Goal: Information Seeking & Learning: Learn about a topic

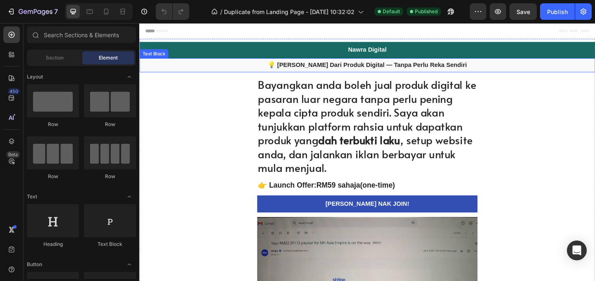
click at [413, 66] on strong "💡 [PERSON_NAME] Dari Produk Digital — Tanpa Perlu Reka Sendiri" at bounding box center [387, 68] width 217 height 7
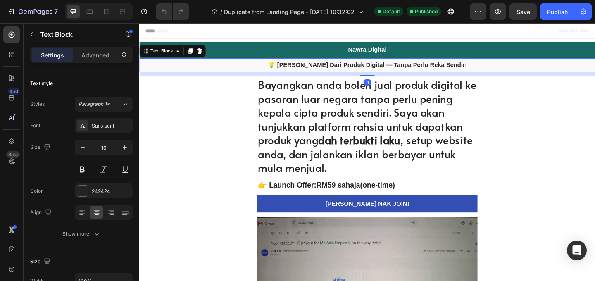
click at [453, 67] on strong "💡 [PERSON_NAME] Dari Produk Digital — Tanpa Perlu Reka Sendiri" at bounding box center [387, 68] width 217 height 7
click at [470, 68] on strong "💡 [PERSON_NAME] Dari Produk Digital — Tanpa Perlu Reka Sendiri" at bounding box center [387, 68] width 217 height 7
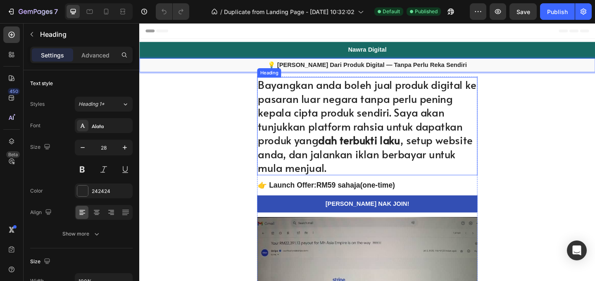
click at [381, 116] on h1 "Bayangkan anda boleh jual produk digital ke pasaran luar negara tanpa perlu pen…" at bounding box center [387, 135] width 240 height 107
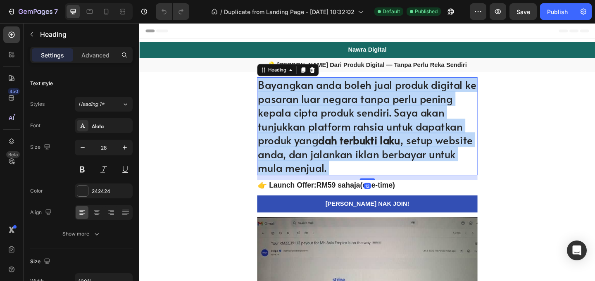
click at [381, 116] on h1 "Bayangkan anda boleh jual produk digital ke pasaran luar negara tanpa perlu pen…" at bounding box center [387, 135] width 240 height 107
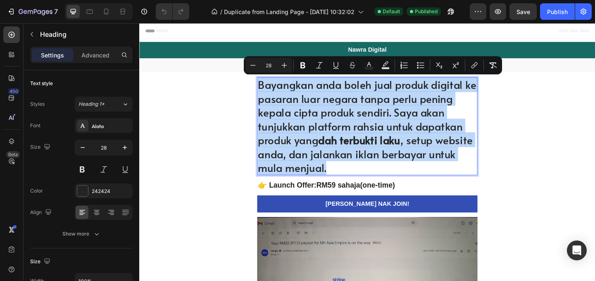
copy p "Bayangkan anda boleh jual produk digital ke pasaran luar negara tanpa perlu pen…"
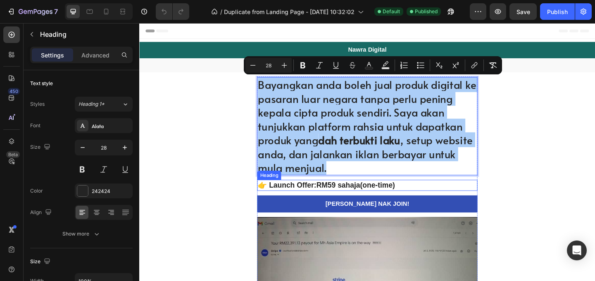
click at [366, 201] on strong "RM59 sahaja" at bounding box center [356, 199] width 48 height 9
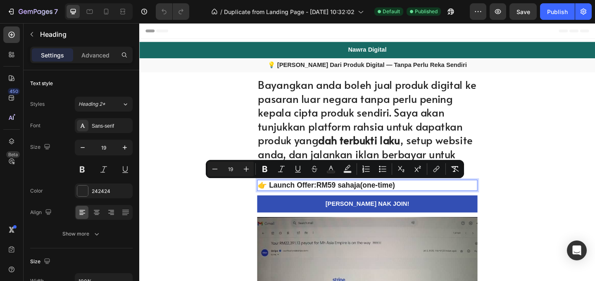
copy p "👉 Launch Offer: RM59 sahaja (one-time)"
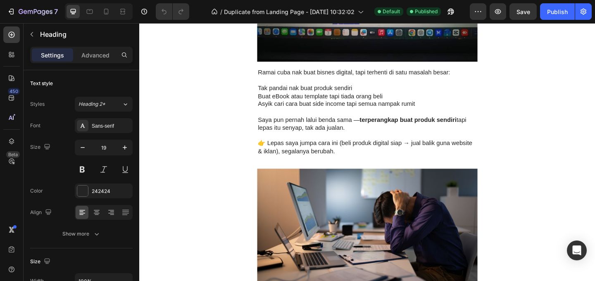
scroll to position [401, 0]
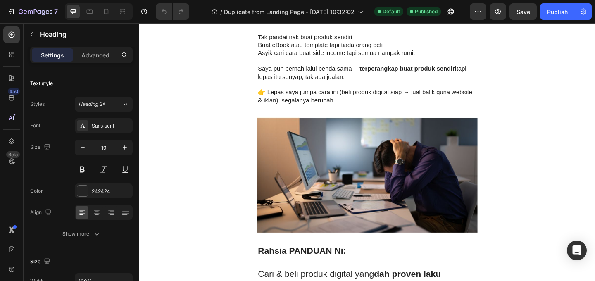
click at [413, 98] on p "👉 Lepas saya jumpa cara ini (beli produk digital siap → jual balik guna website…" at bounding box center [387, 102] width 238 height 17
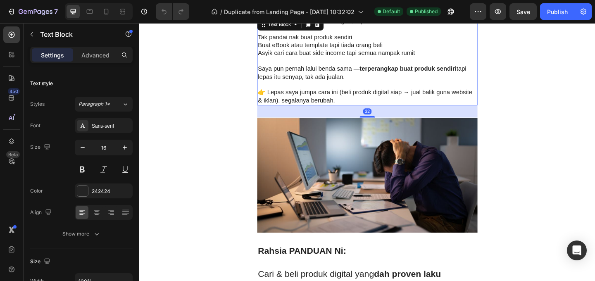
click at [411, 97] on p "👉 Lepas saya jumpa cara ini (beli produk digital siap → jual balik guna website…" at bounding box center [387, 102] width 238 height 17
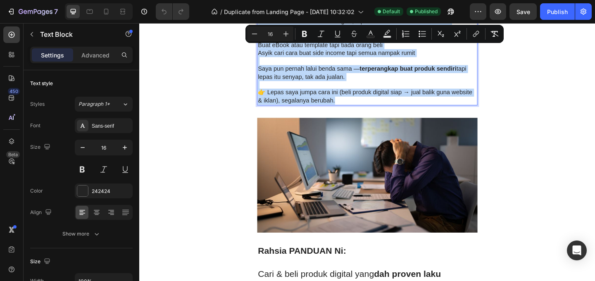
copy div "Ramai cuba nak buat bisnes digital, tapi terhenti di satu masalah besar: Tak pa…"
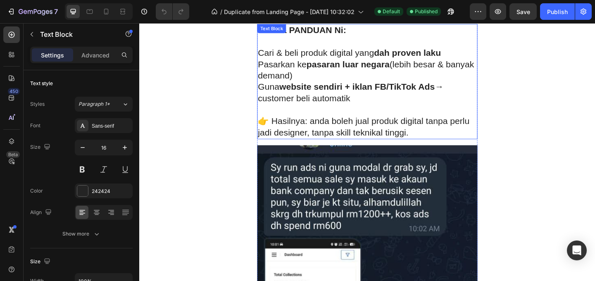
click at [415, 115] on p at bounding box center [387, 117] width 238 height 12
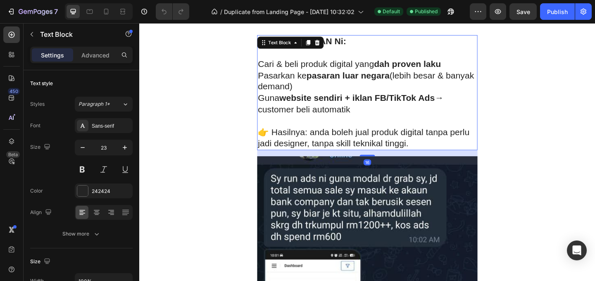
scroll to position [623, 0]
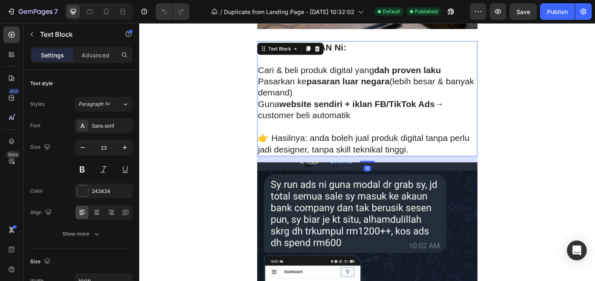
click at [419, 124] on p "Guna website sendiri + iklan FB/TikTok Ads → customer beli automatik" at bounding box center [387, 117] width 238 height 25
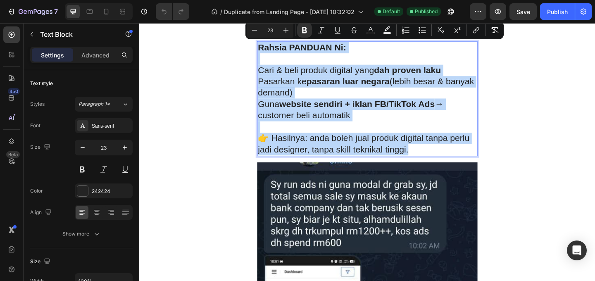
copy div "Rahsia PANDUAN Ni: Cari & beli produk digital yang dah proven laku Pasarkan ke …"
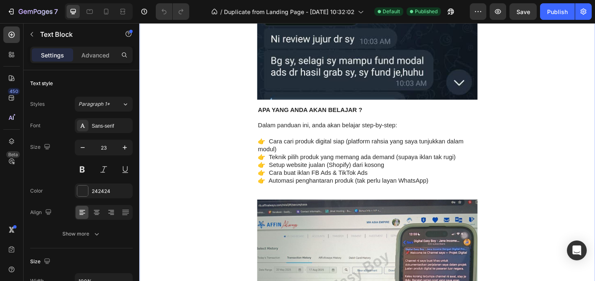
scroll to position [1151, 0]
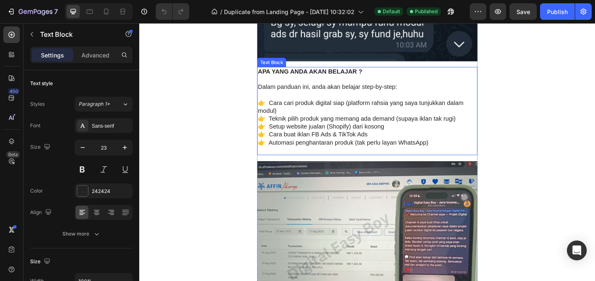
click at [437, 122] on p "👉 Cara cari produk digital siap (platform rahsia yang saya tunjukkan dalam modu…" at bounding box center [387, 114] width 238 height 17
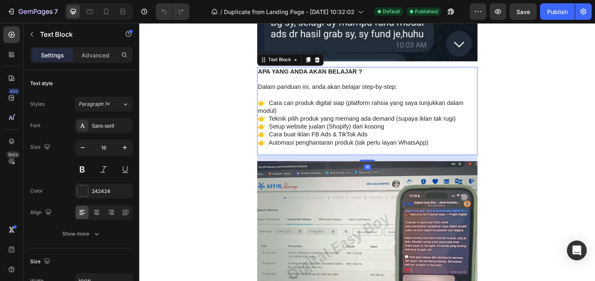
click at [432, 128] on p "👉 Teknik pilih produk yang memang ada demand (supaya iklan tak rugi)" at bounding box center [387, 127] width 238 height 9
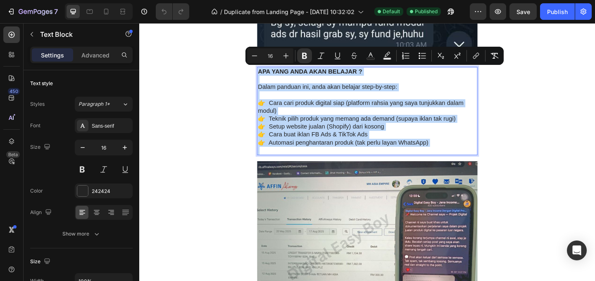
copy div "APA YANG ANDA AKAN BELAJAR ? Dalam panduan ini, anda akan belajar step-by-step:…"
click at [419, 100] on p "Rich Text Editor. Editing area: main" at bounding box center [387, 101] width 238 height 9
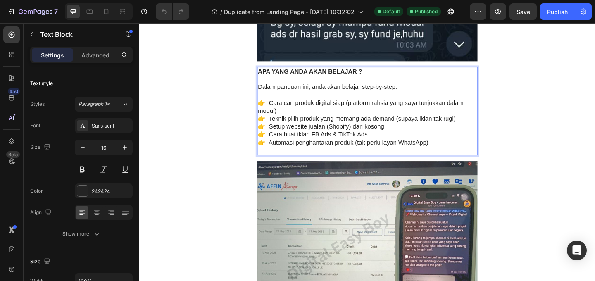
click at [418, 100] on p "Rich Text Editor. Editing area: main" at bounding box center [387, 101] width 238 height 9
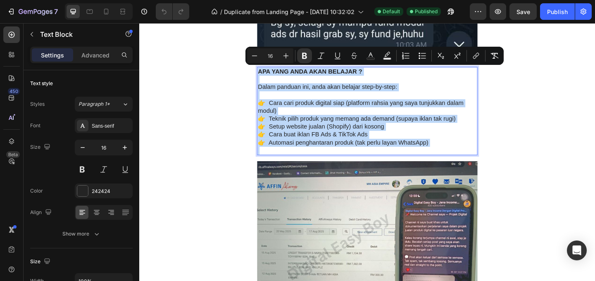
copy div "APA YANG ANDA AKAN BELAJAR ? Dalam panduan ini, anda akan belajar step-by-step:…"
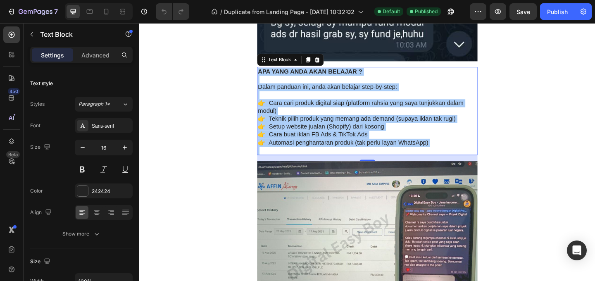
scroll to position [1422, 0]
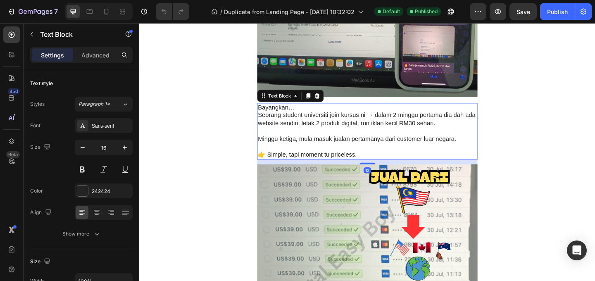
click at [423, 139] on p at bounding box center [387, 140] width 238 height 9
click at [397, 148] on p "Minggu ketiga, mula masuk jualan pertamanya dari customer luar negara." at bounding box center [387, 149] width 238 height 9
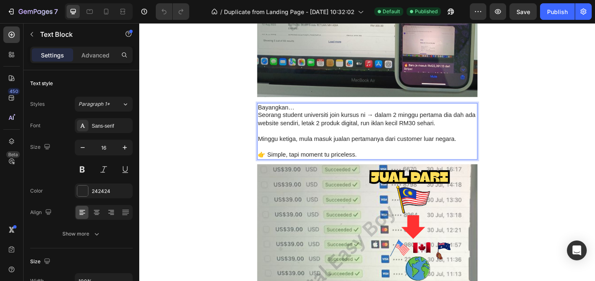
click at [392, 153] on p "Minggu ketiga, mula masuk jualan pertamanya dari customer luar negara." at bounding box center [387, 149] width 238 height 9
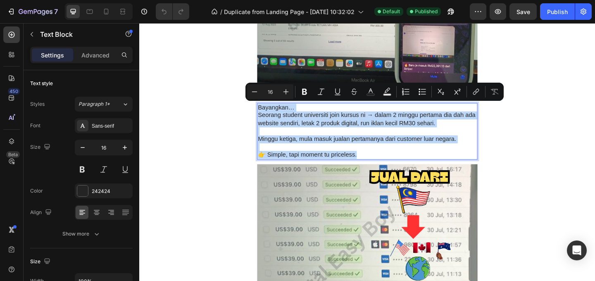
copy div "Bayangkan… Seorang student universiti join kursus ni → dalam 2 minggu pertama d…"
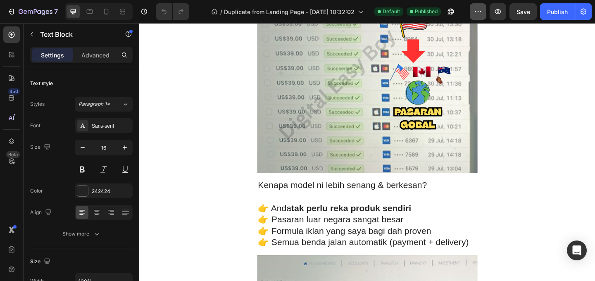
scroll to position [1713, 0]
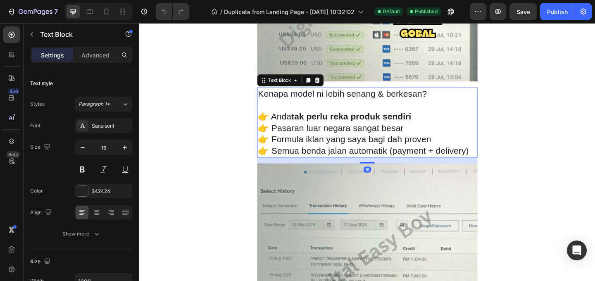
click at [412, 136] on p "👉 Pasaran luar negara sangat besar" at bounding box center [387, 137] width 238 height 12
click at [379, 137] on p "👉 Pasaran luar negara sangat besar" at bounding box center [387, 137] width 238 height 12
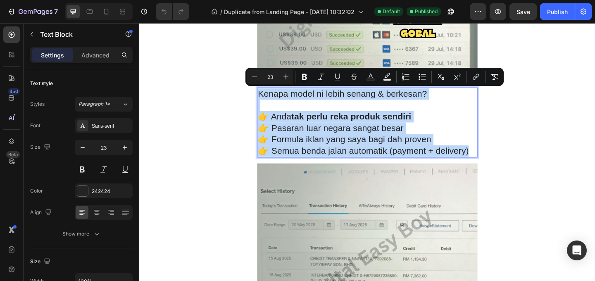
copy div "Kenapa model ni lebih senang & berkesan? 👉 Anda tak perlu reka produk sendiri 👉…"
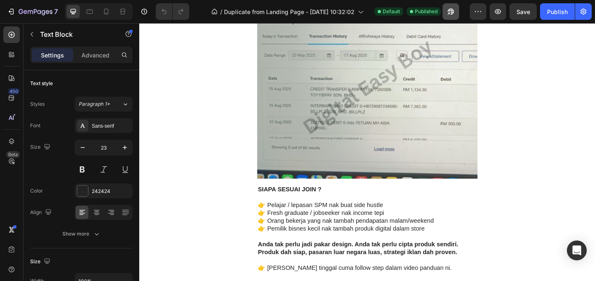
scroll to position [1949, 0]
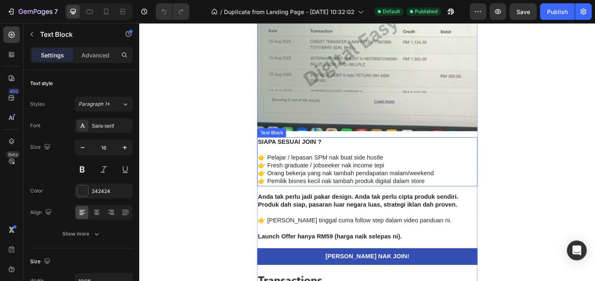
click at [407, 170] on p "👉 Pelajar / lepasan SPM nak buat side hustle" at bounding box center [387, 169] width 238 height 9
click at [427, 177] on p "👉 Fresh graduate / jobseeker nak income tepi" at bounding box center [387, 178] width 238 height 9
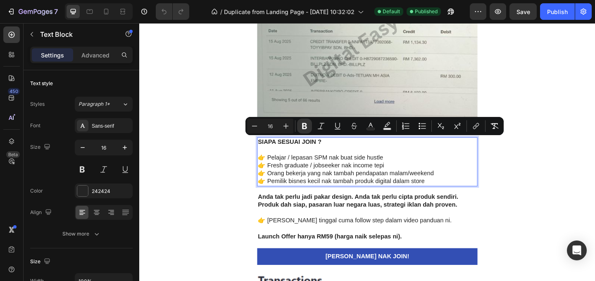
copy div "SIAPA SESUAI JOIN ? 👉 Pelajar / lepasan SPM nak buat side hustle 👉 Fresh gradua…"
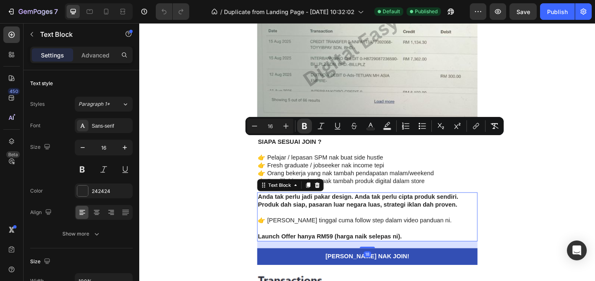
click at [439, 224] on div "Anda tak perlu jadi pakar design. Anda tak perlu cipta produk sendiri. Produk d…" at bounding box center [387, 233] width 240 height 53
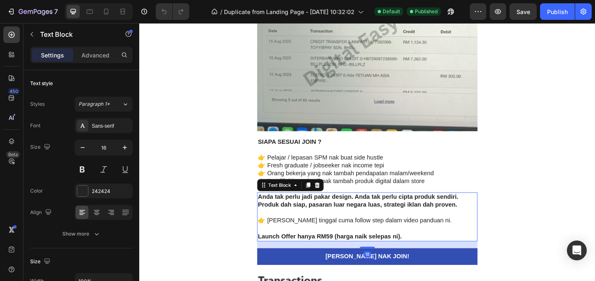
click at [439, 227] on p at bounding box center [387, 229] width 238 height 9
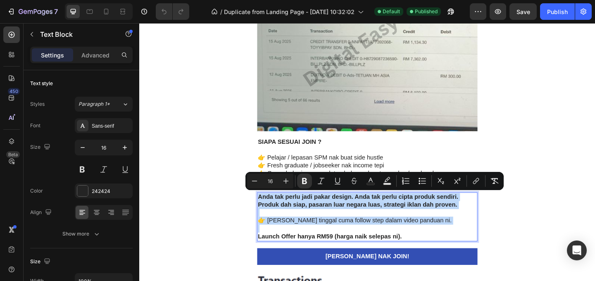
copy div "Anda tak perlu jadi pakar design. Anda tak perlu cipta produk sendiri. Produk d…"
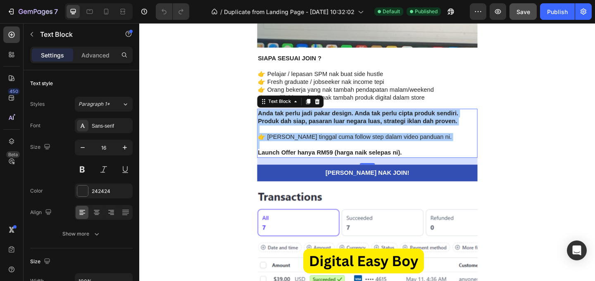
scroll to position [2334, 0]
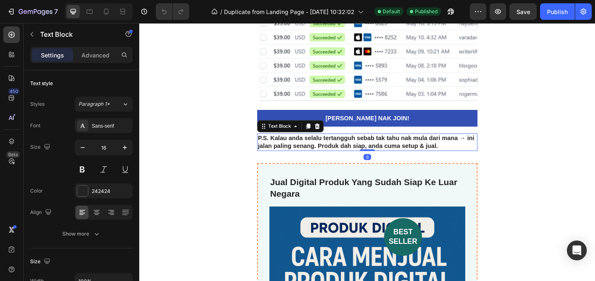
click at [460, 157] on strong "P.S. Kalau anda selalu tertangguh sebab tak tahu nak mula dari mana → ini jalan…" at bounding box center [386, 152] width 236 height 16
click at [463, 158] on p "P.S. Kalau anda selalu tertangguh sebab tak tahu nak mula dari mana → ini jalan…" at bounding box center [387, 152] width 238 height 17
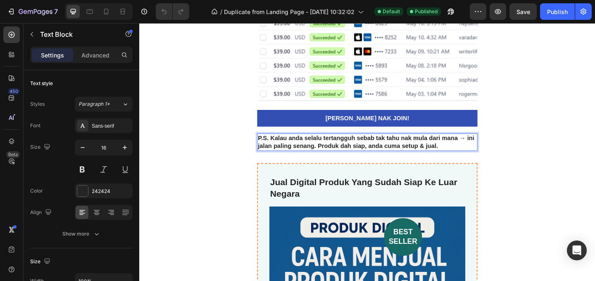
click at [462, 157] on p "P.S. Kalau anda selalu tertangguh sebab tak tahu nak mula dari mana → ini jalan…" at bounding box center [387, 152] width 238 height 17
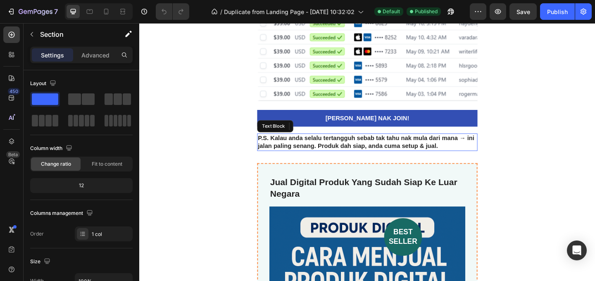
click at [477, 153] on p "P.S. Kalau anda selalu tertangguh sebab tak tahu nak mula dari mana → ini jalan…" at bounding box center [387, 152] width 238 height 17
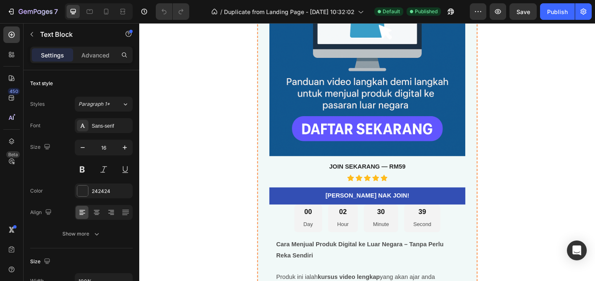
scroll to position [2740, 0]
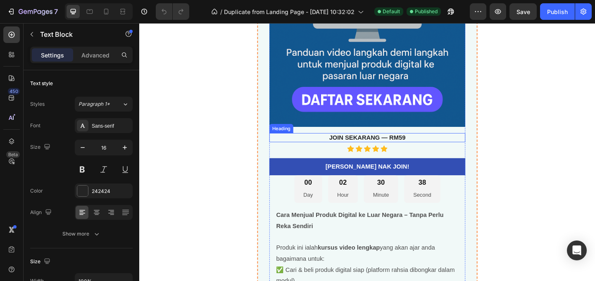
click at [407, 149] on strong "JOIN SEKARANG — RM59" at bounding box center [387, 147] width 83 height 7
click at [429, 149] on p "JOIN SEKARANG — RM59" at bounding box center [388, 147] width 212 height 9
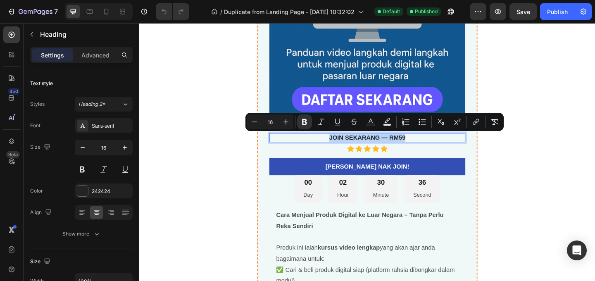
drag, startPoint x: 429, startPoint y: 148, endPoint x: 344, endPoint y: 147, distance: 85.2
click at [344, 147] on p "JOIN SEKARANG — RM59" at bounding box center [388, 147] width 212 height 9
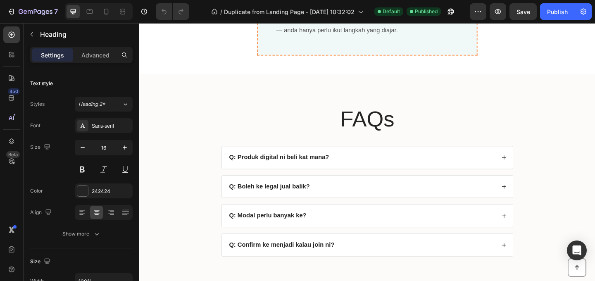
scroll to position [3261, 0]
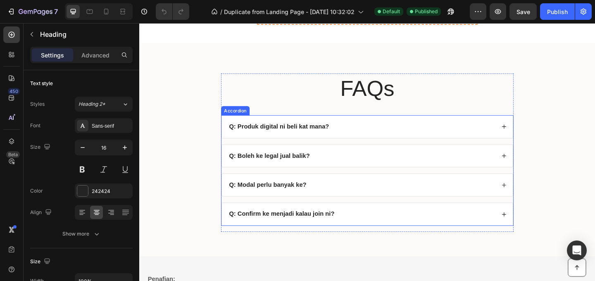
click at [341, 136] on strong "Q: Produk digital ni beli kat mana?" at bounding box center [291, 135] width 109 height 7
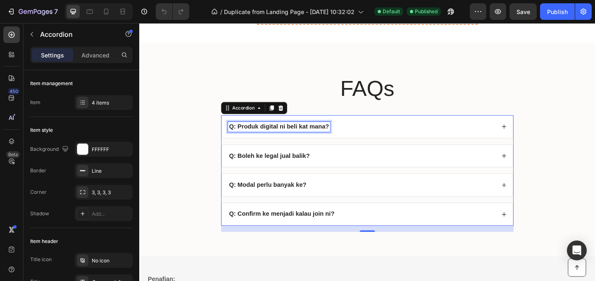
click at [333, 137] on strong "Q: Produk digital ni beli kat mana?" at bounding box center [291, 135] width 109 height 7
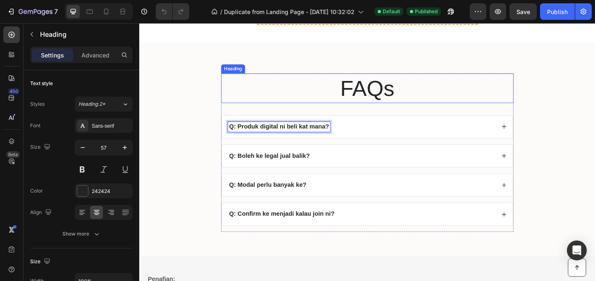
click at [458, 105] on h2 "FAQs" at bounding box center [387, 94] width 318 height 32
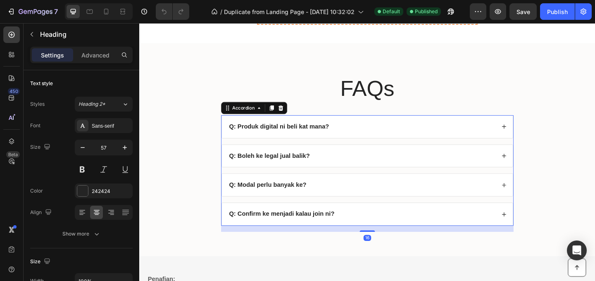
click at [447, 137] on div "Q: Produk digital ni beli kat mana?" at bounding box center [381, 135] width 291 height 11
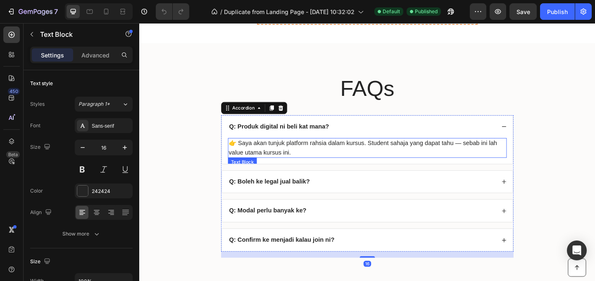
click at [391, 157] on p "👉 Saya akan tunjuk platform rahsia dalam kursus. Student sahaja yang dapat tahu…" at bounding box center [387, 159] width 302 height 20
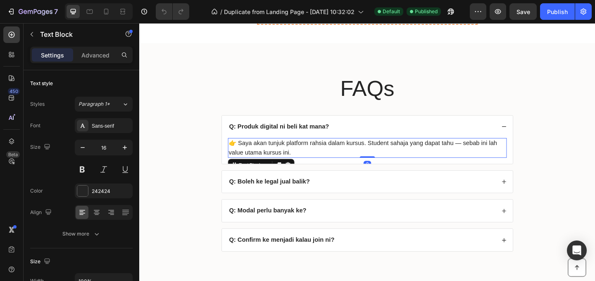
click at [382, 159] on p "👉 Saya akan tunjuk platform rahsia dalam kursus. Student sahaja yang dapat tahu…" at bounding box center [387, 159] width 302 height 20
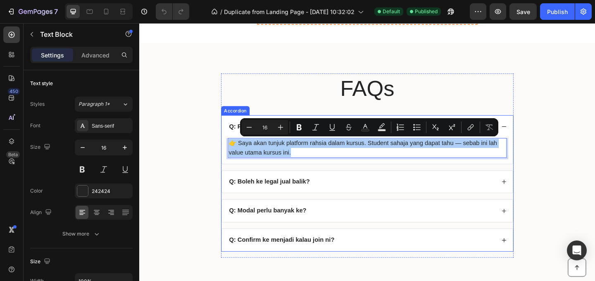
click at [310, 196] on strong "Q: Boleh ke legal jual balik?" at bounding box center [281, 195] width 88 height 7
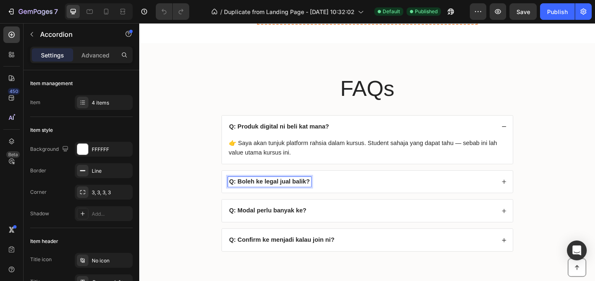
click at [310, 196] on strong "Q: Boleh ke legal jual balik?" at bounding box center [281, 195] width 88 height 7
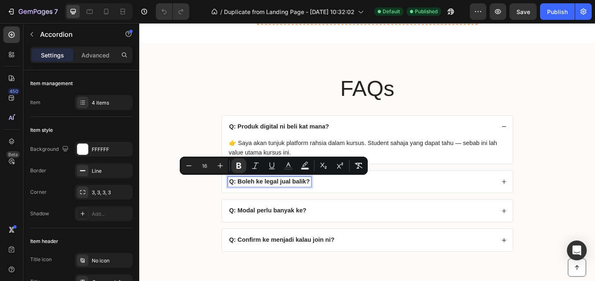
click at [352, 195] on div "Q: Boleh ke legal jual balik?" at bounding box center [381, 195] width 291 height 11
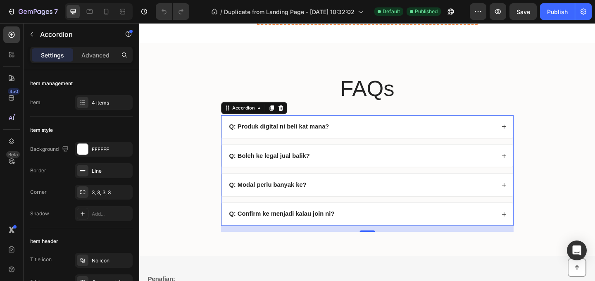
click at [352, 167] on div "Q: Boleh ke legal jual balik?" at bounding box center [381, 167] width 291 height 11
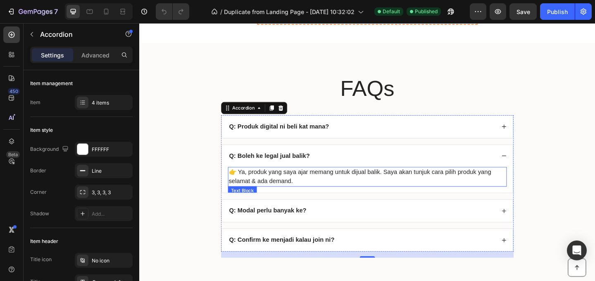
click at [331, 187] on p "👉 Ya, produk yang saya ajar memang untuk dijual balik. Saya akan tunjuk cara pi…" at bounding box center [387, 190] width 302 height 20
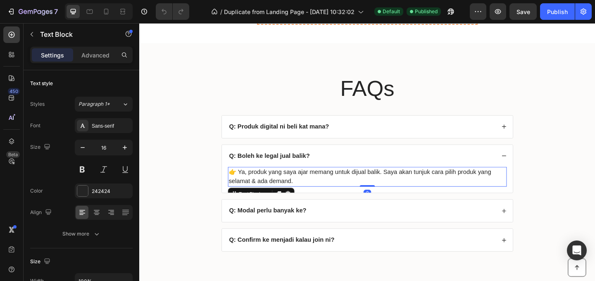
click at [326, 193] on p "👉 Ya, produk yang saya ajar memang untuk dijual balik. Saya akan tunjuk cara pi…" at bounding box center [387, 190] width 302 height 20
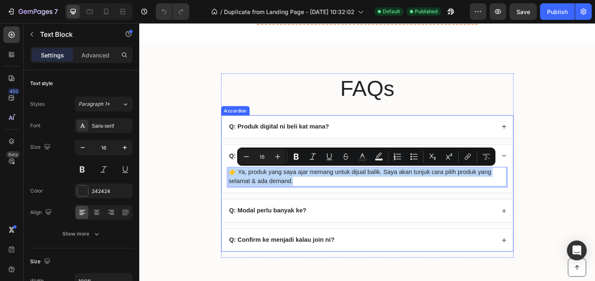
click at [305, 228] on strong "Q: Modal perlu banyak ke?" at bounding box center [279, 226] width 84 height 7
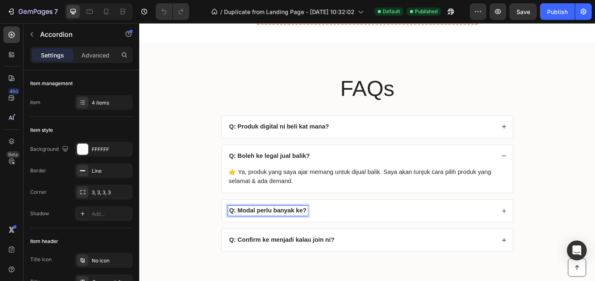
click at [305, 228] on strong "Q: Modal perlu banyak ke?" at bounding box center [279, 226] width 84 height 7
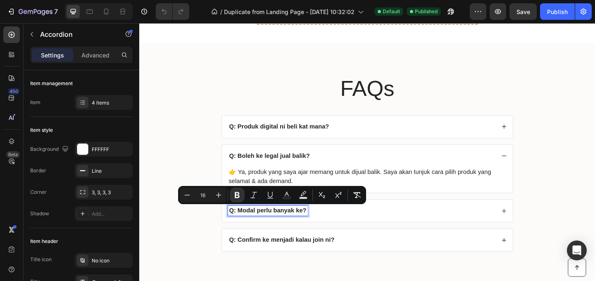
click at [420, 227] on div "Q: Modal perlu banyak ke?" at bounding box center [381, 227] width 291 height 11
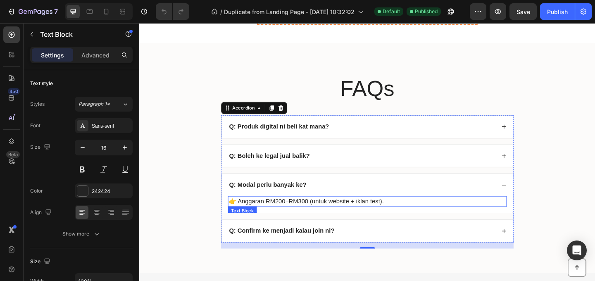
click at [370, 218] on p "👉 Anggaran RM200–RM300 (untuk website + iklan test)." at bounding box center [387, 217] width 302 height 10
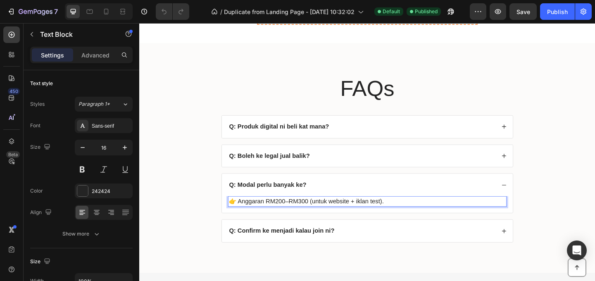
click at [368, 217] on p "👉 Anggaran RM200–RM300 (untuk website + iklan test)." at bounding box center [387, 217] width 302 height 10
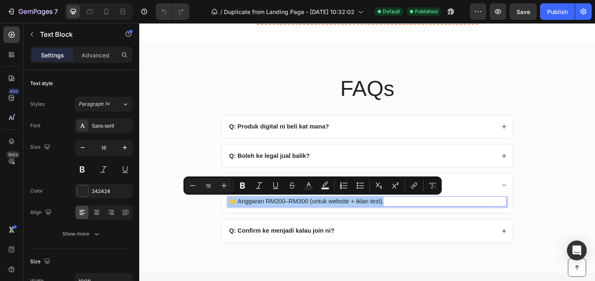
click at [323, 249] on strong "Q: Confirm ke menjadi kalau join ni?" at bounding box center [294, 248] width 115 height 7
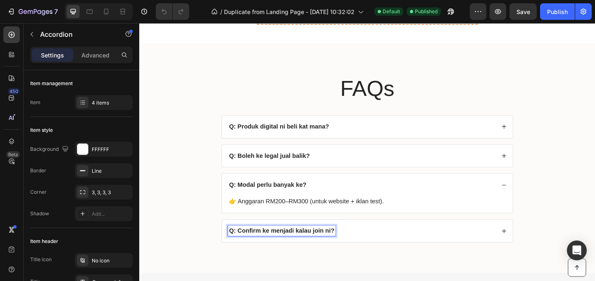
click at [322, 250] on strong "Q: Confirm ke menjadi kalau join ni?" at bounding box center [294, 248] width 115 height 7
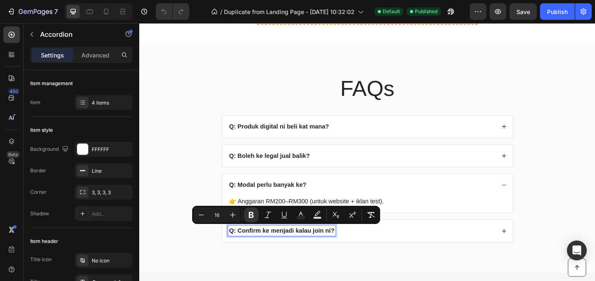
click at [404, 251] on div "Q: Confirm ke menjadi kalau join ni?" at bounding box center [381, 249] width 291 height 11
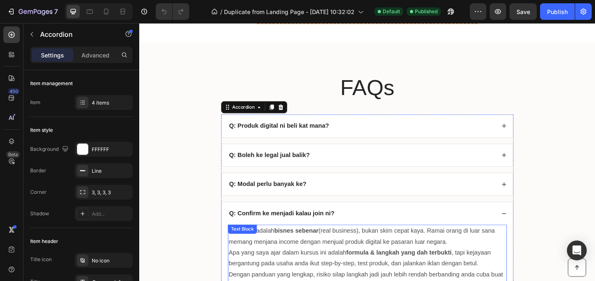
scroll to position [3333, 0]
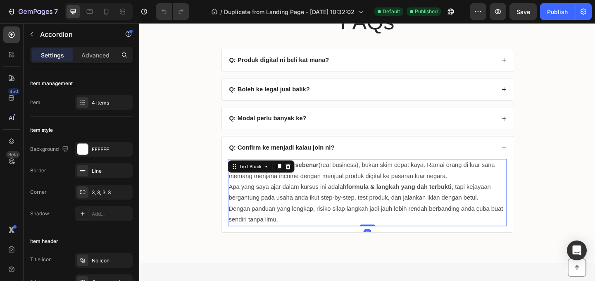
click at [358, 199] on p "Apa yang saya ajar dalam kursus ini adalah formula & langkah yang dah terbukti …" at bounding box center [387, 208] width 302 height 24
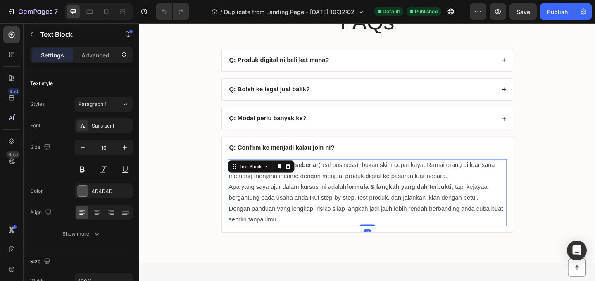
click at [343, 215] on p "Apa yang saya ajar dalam kursus ini adalah formula & langkah yang dah terbukti …" at bounding box center [387, 208] width 302 height 24
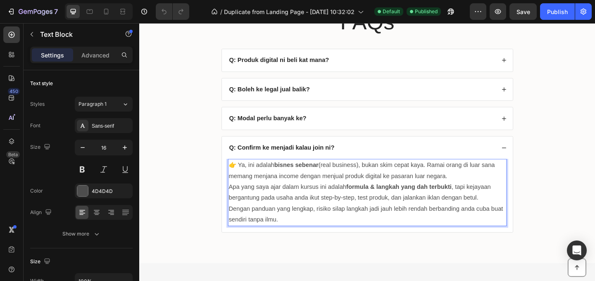
click at [318, 234] on p "Dengan panduan yang lengkap, risiko silap langkah jadi jauh lebih rendah berban…" at bounding box center [387, 231] width 302 height 24
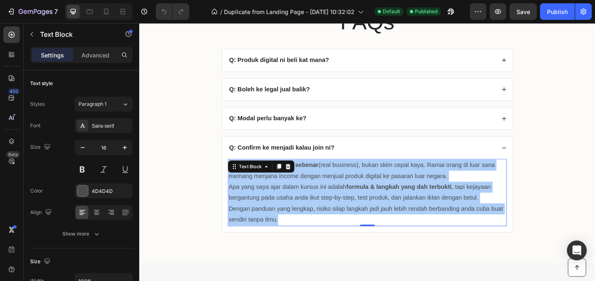
scroll to position [3479, 0]
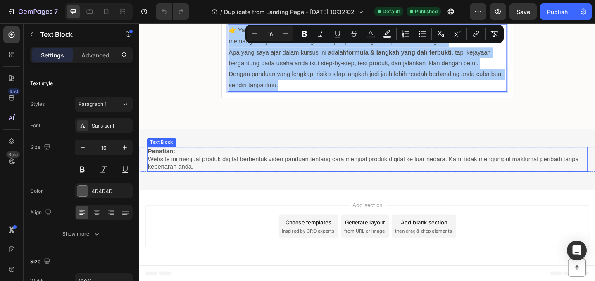
click at [356, 174] on p "Website ini menjual produk digital berbentuk video panduan tentang cara menjual…" at bounding box center [387, 175] width 478 height 17
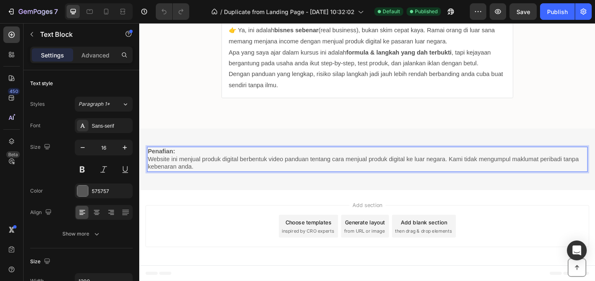
click at [352, 177] on p "Website ini menjual produk digital berbentuk video panduan tentang cara menjual…" at bounding box center [387, 175] width 478 height 17
click at [348, 178] on p "Website ini menjual produk digital berbentuk video panduan tentang cara menjual…" at bounding box center [387, 175] width 478 height 17
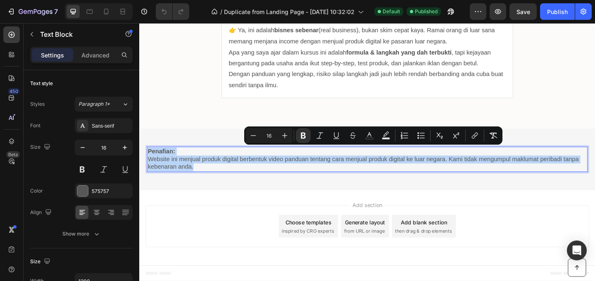
click at [226, 216] on div "Add section Choose templates inspired by CRO experts Generate layout from URL o…" at bounding box center [387, 246] width 496 height 82
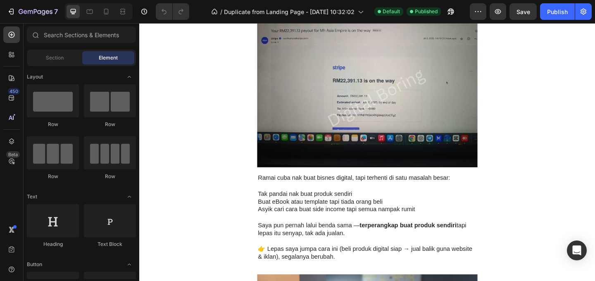
scroll to position [0, 0]
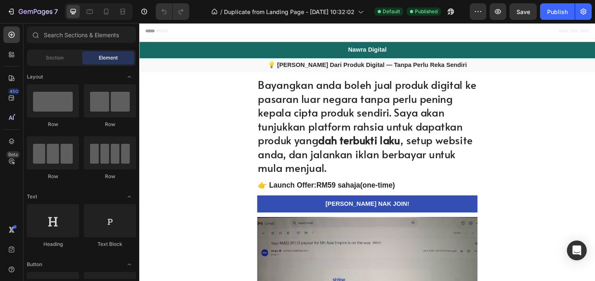
click at [175, 31] on button "Header" at bounding box center [160, 31] width 34 height 10
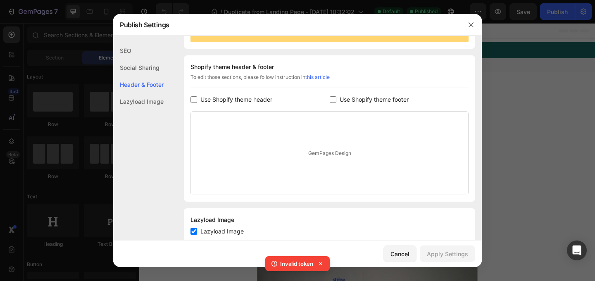
scroll to position [112, 0]
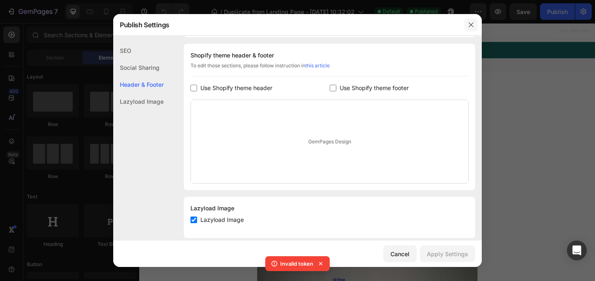
click at [472, 26] on icon "button" at bounding box center [471, 24] width 5 height 5
